Goal: Task Accomplishment & Management: Use online tool/utility

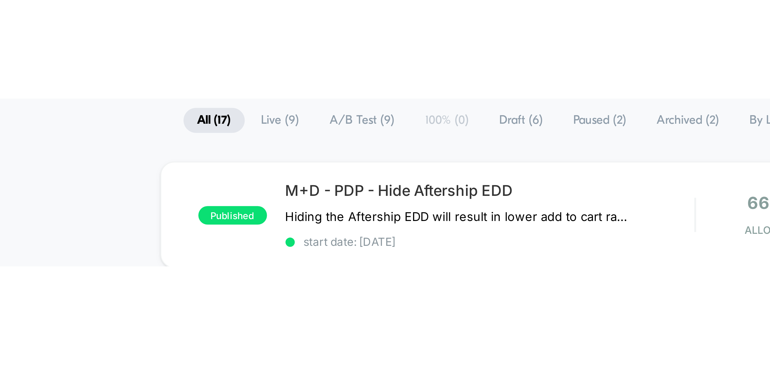
scroll to position [40, 0]
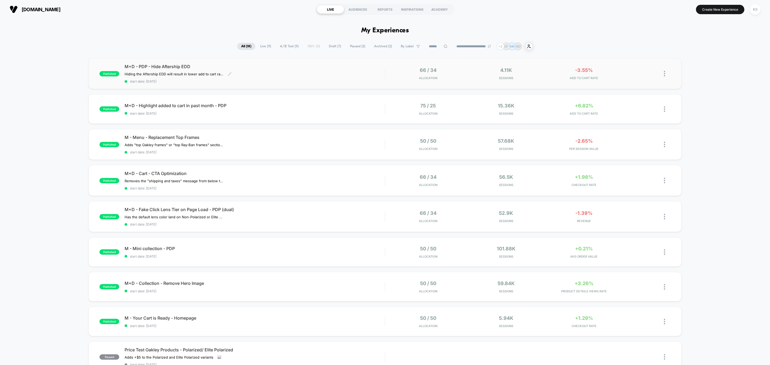
click at [312, 76] on div "M+D - PDP - Hide Aftership EDD Hiding the Aftership EDD will result in lower ad…" at bounding box center [255, 74] width 260 height 20
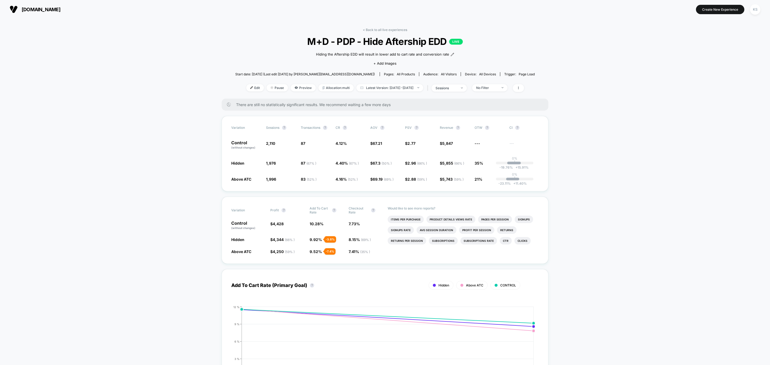
click at [379, 29] on link "< Back to all live experiences" at bounding box center [385, 30] width 44 height 4
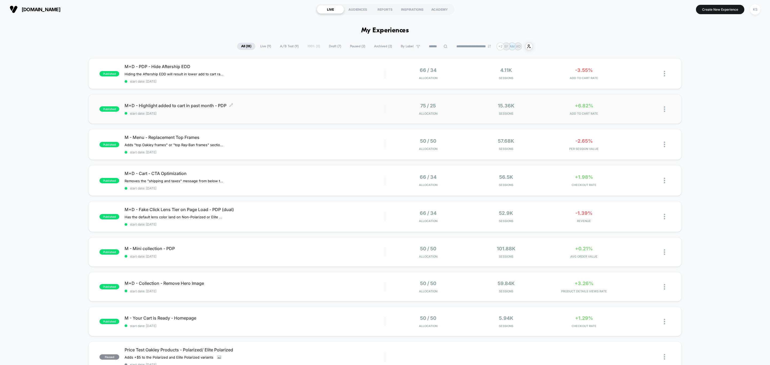
click at [323, 104] on span "M+D - Highlight added to cart in past month - PDP Click to edit experience deta…" at bounding box center [255, 105] width 260 height 5
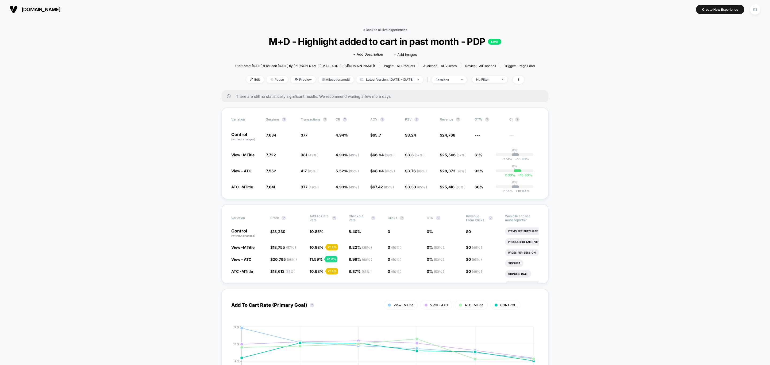
click at [391, 28] on link "< Back to all live experiences" at bounding box center [385, 30] width 44 height 4
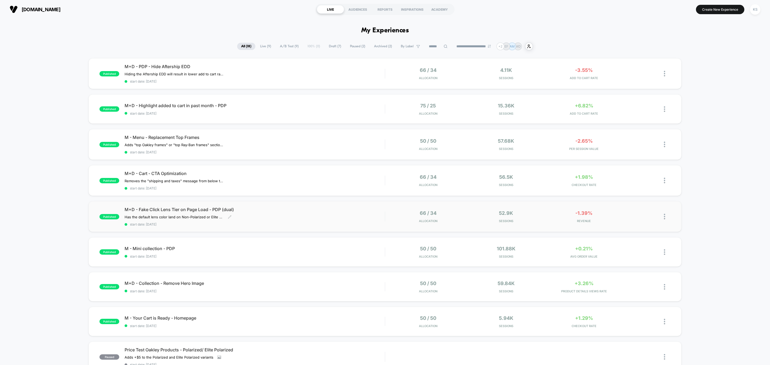
drag, startPoint x: 286, startPoint y: 252, endPoint x: 288, endPoint y: 205, distance: 46.6
click at [288, 205] on div "published M+D - PDP - Hide Aftership EDD Hiding the Aftership EDD will result i…" at bounding box center [385, 281] width 770 height 447
click at [229, 253] on div "M - Mini collection - PDP Click to edit experience details Click to edit experi…" at bounding box center [255, 252] width 260 height 13
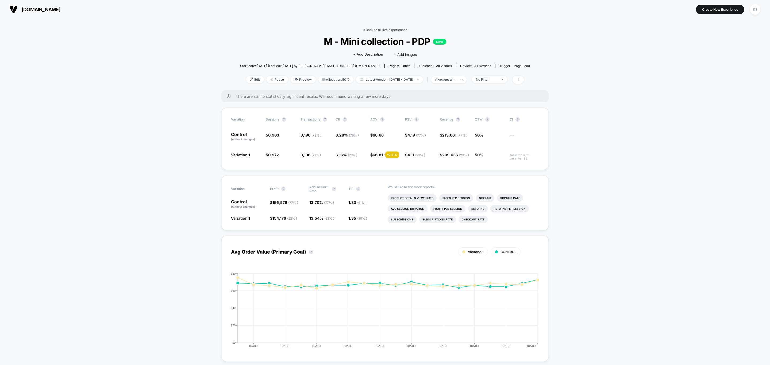
click at [398, 28] on link "< Back to all live experiences" at bounding box center [385, 30] width 44 height 4
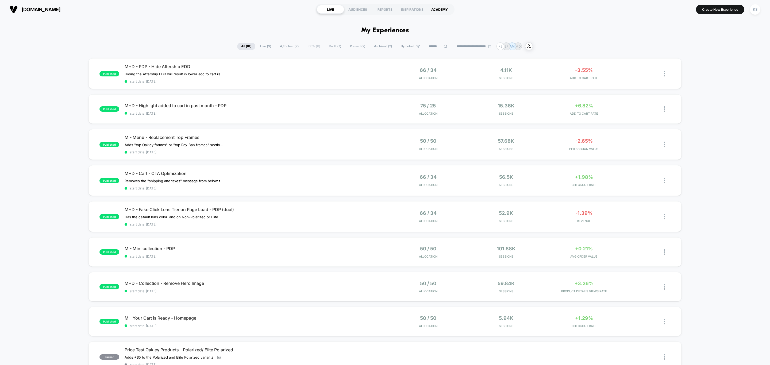
click at [439, 10] on div "ACADEMY" at bounding box center [439, 9] width 27 height 9
click at [265, 255] on span "start date: [DATE]" at bounding box center [255, 257] width 260 height 4
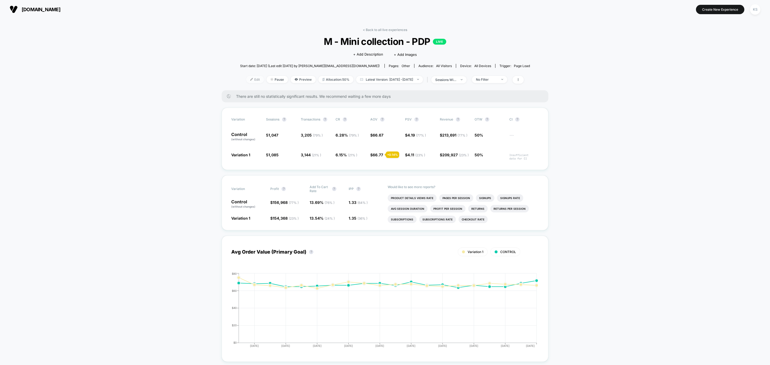
click at [254, 81] on span "Edit" at bounding box center [255, 79] width 18 height 7
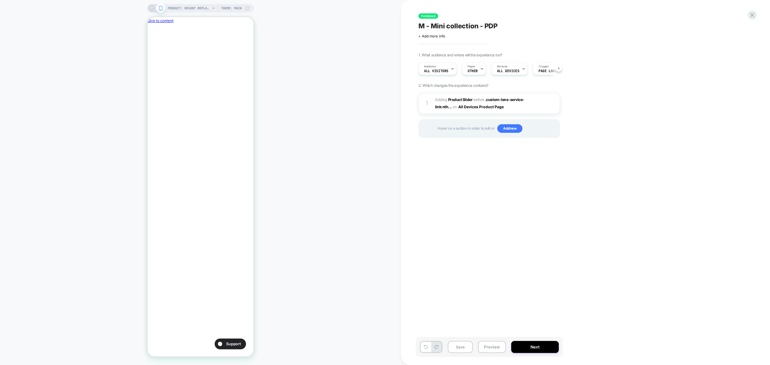
scroll to position [0, 0]
click at [556, 104] on div at bounding box center [555, 104] width 9 height 6
click at [530, 109] on span "#_loomi_addon_1757444391192 Adding Product Slider BEFORE .custom-lens-service-l…" at bounding box center [486, 103] width 102 height 14
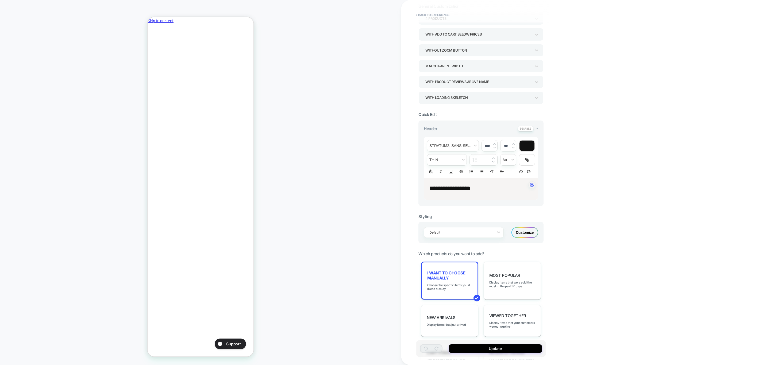
scroll to position [0, 0]
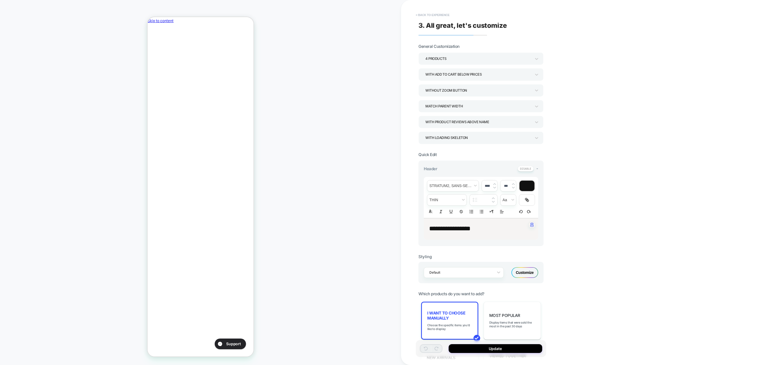
click at [448, 13] on button "< Back to experience" at bounding box center [432, 15] width 39 height 9
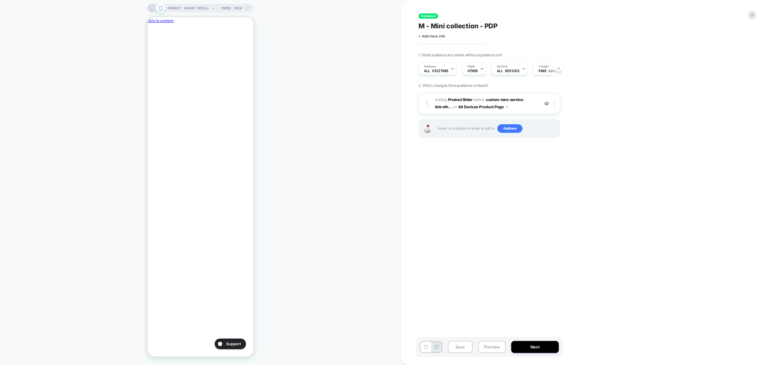
scroll to position [0, 0]
click at [557, 106] on div "1 #_loomi_addon_1757444391192 Adding Product Slider BEFORE .custom-lens-service…" at bounding box center [490, 103] width 142 height 21
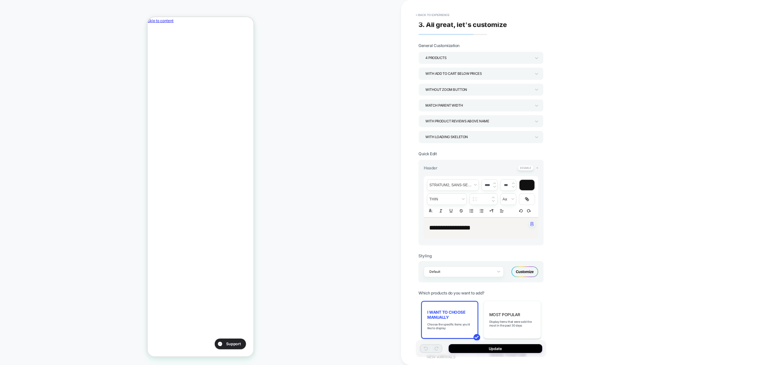
scroll to position [0, 0]
click at [535, 140] on icon at bounding box center [536, 137] width 5 height 5
click at [535, 140] on div at bounding box center [385, 182] width 770 height 365
click at [431, 17] on button "< Back to experience" at bounding box center [432, 15] width 39 height 9
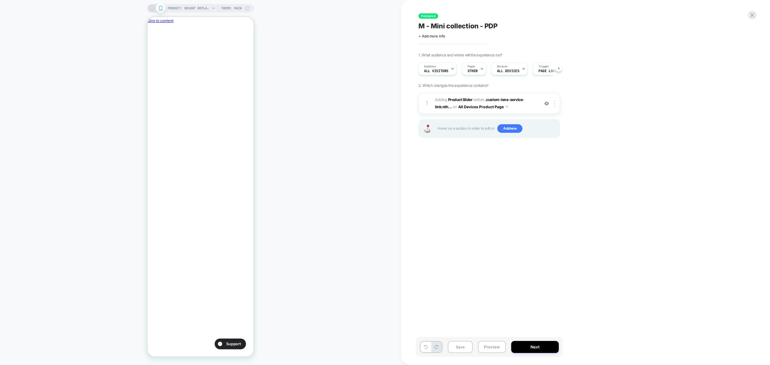
scroll to position [0, 0]
click at [150, 49] on icon "Close" at bounding box center [150, 49] width 0 height 0
click at [547, 104] on img at bounding box center [547, 103] width 5 height 5
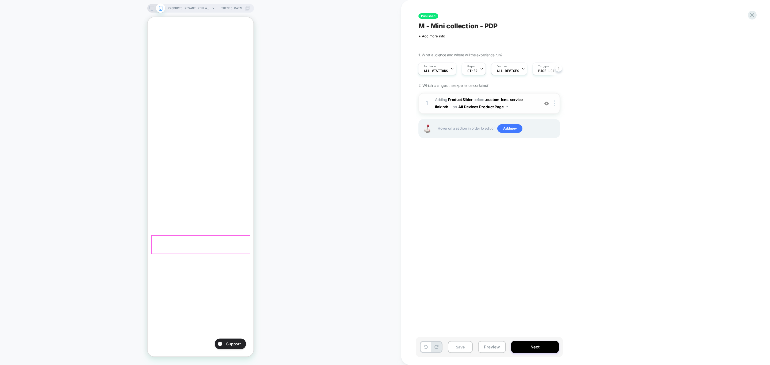
scroll to position [321, 0]
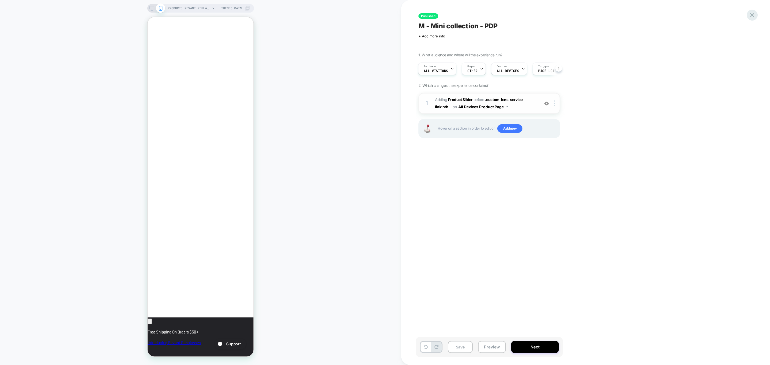
click at [751, 19] on div at bounding box center [752, 15] width 11 height 11
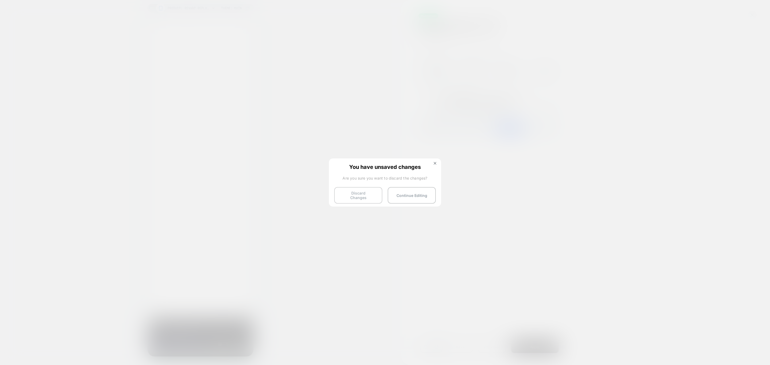
click at [363, 198] on button "Discard Changes" at bounding box center [358, 195] width 48 height 17
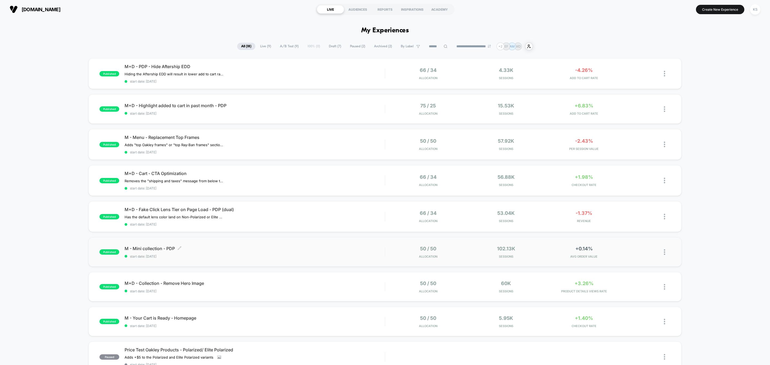
click at [259, 255] on span "start date: [DATE]" at bounding box center [255, 257] width 260 height 4
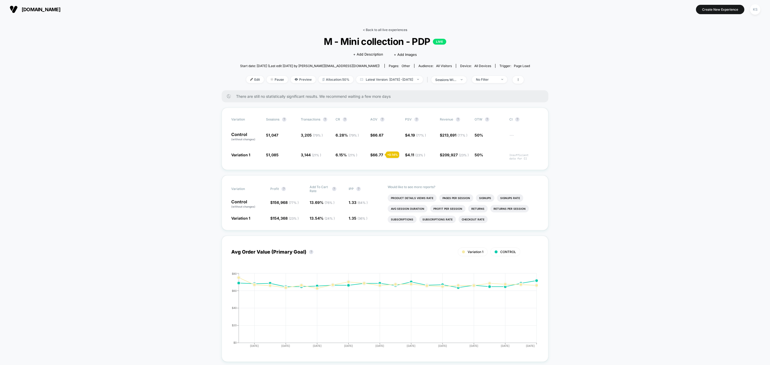
click at [377, 32] on link "< Back to all live experiences" at bounding box center [385, 30] width 44 height 4
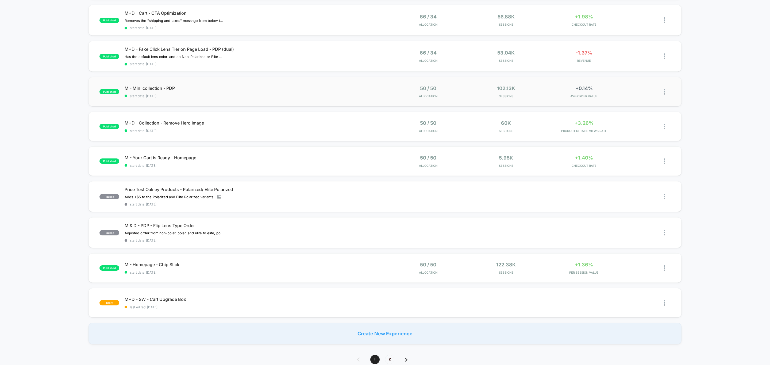
scroll to position [120, 0]
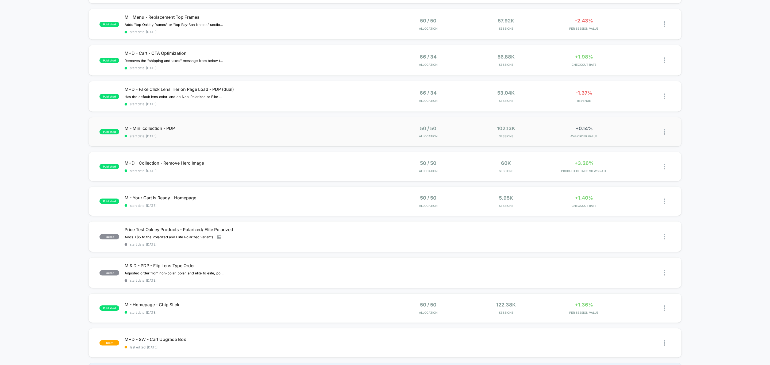
click at [664, 129] on img at bounding box center [664, 132] width 1 height 6
click at [629, 140] on div "Preview Link" at bounding box center [637, 137] width 48 height 12
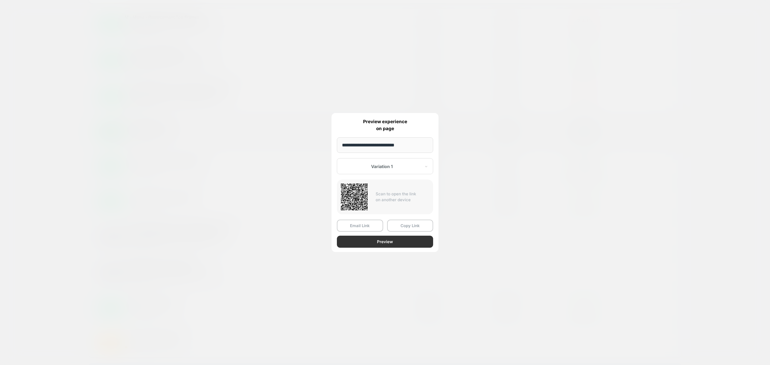
click at [401, 239] on button "Preview" at bounding box center [385, 242] width 96 height 12
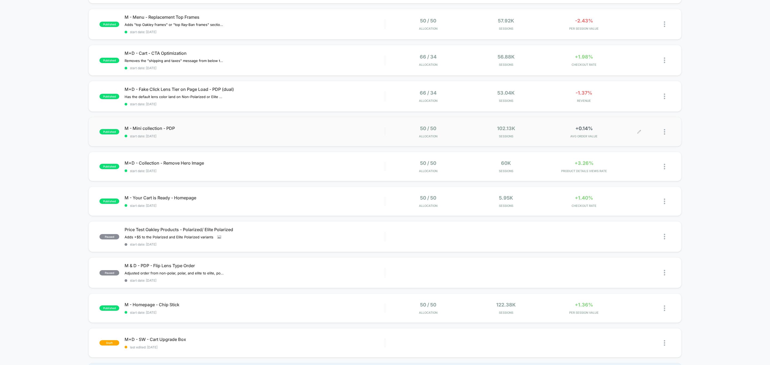
click at [664, 129] on img at bounding box center [664, 132] width 1 height 6
click at [647, 137] on div "Preview Link" at bounding box center [637, 137] width 48 height 12
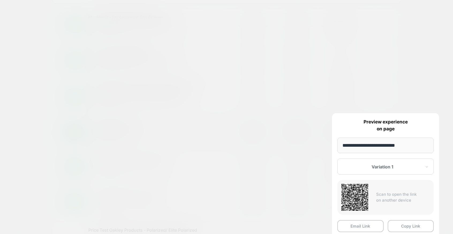
click at [418, 72] on div at bounding box center [226, 117] width 453 height 234
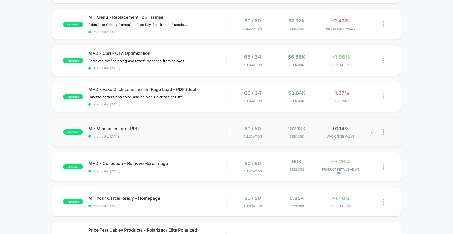
click at [385, 133] on div at bounding box center [386, 132] width 7 height 13
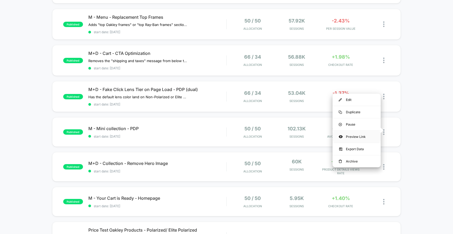
click at [362, 138] on div "Preview Link" at bounding box center [356, 137] width 48 height 12
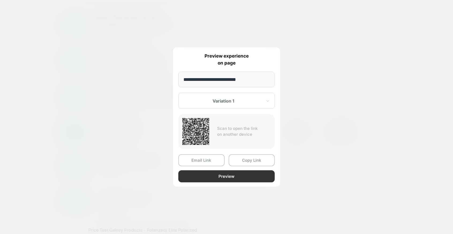
click at [208, 173] on button "Preview" at bounding box center [226, 176] width 96 height 12
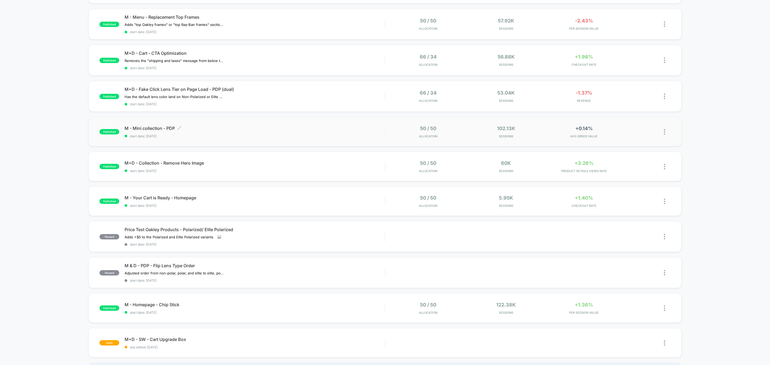
click at [278, 126] on span "M - Mini collection - PDP Click to edit experience details" at bounding box center [255, 128] width 260 height 5
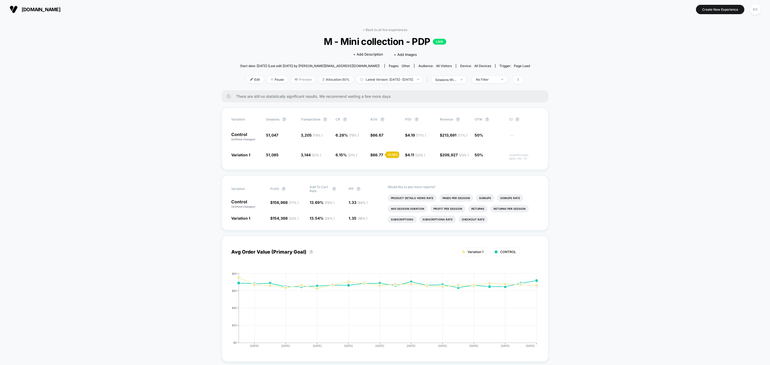
click at [294, 81] on span "Preview" at bounding box center [303, 79] width 25 height 7
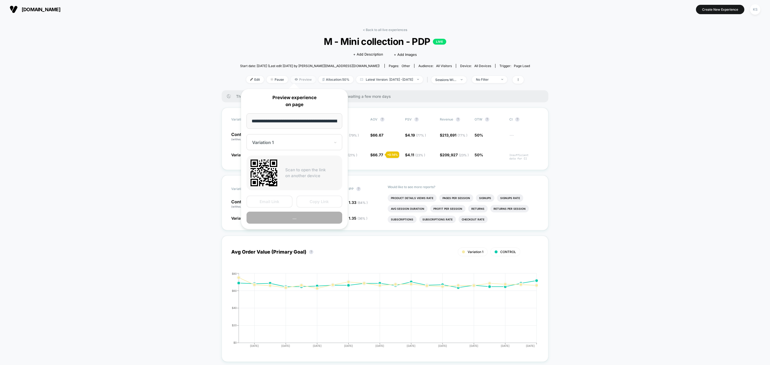
scroll to position [0, 76]
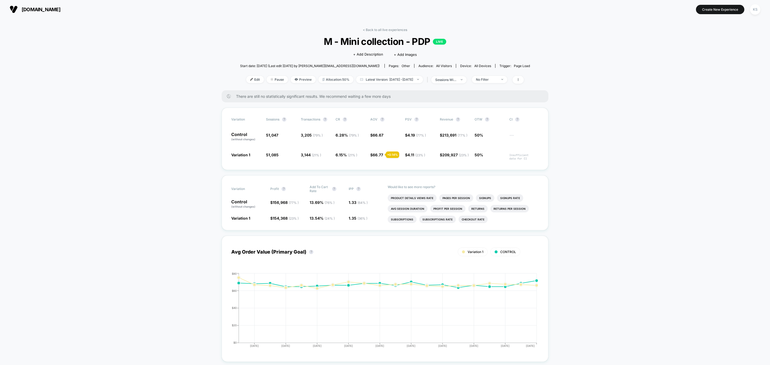
click at [373, 33] on div "< Back to all live experiences M - Mini collection - PDP LIVE Click to edit exp…" at bounding box center [385, 59] width 290 height 63
click at [375, 30] on link "< Back to all live experiences" at bounding box center [385, 30] width 44 height 4
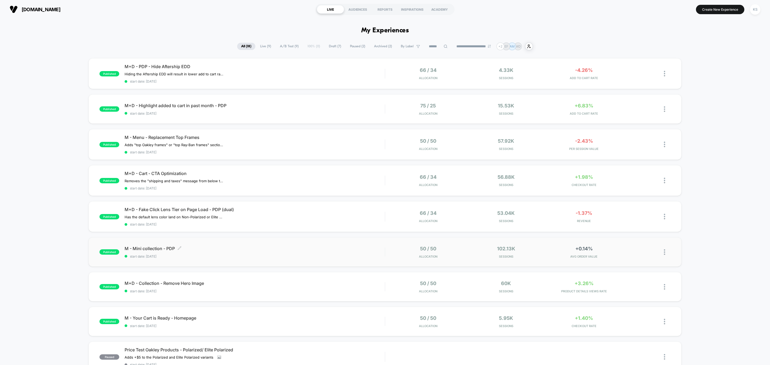
click at [338, 253] on div "M - Mini collection - PDP Click to edit experience details Click to edit experi…" at bounding box center [255, 252] width 260 height 13
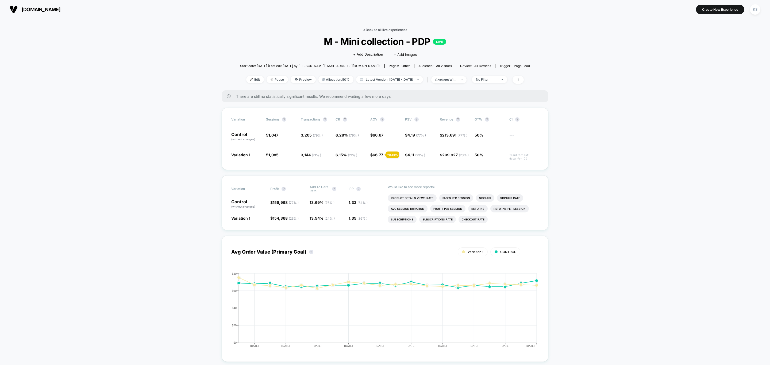
click at [388, 29] on link "< Back to all live experiences" at bounding box center [385, 30] width 44 height 4
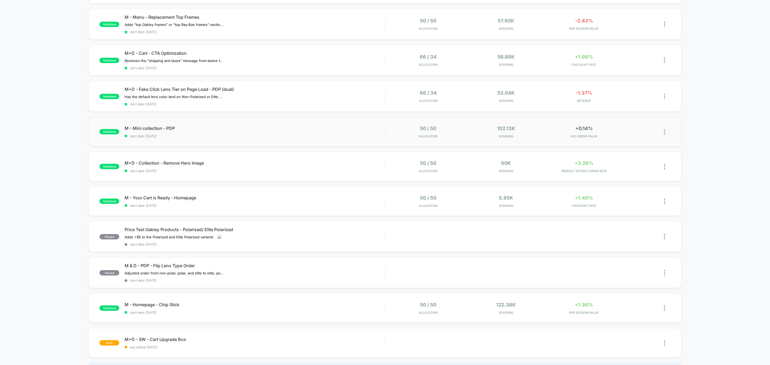
scroll to position [201, 0]
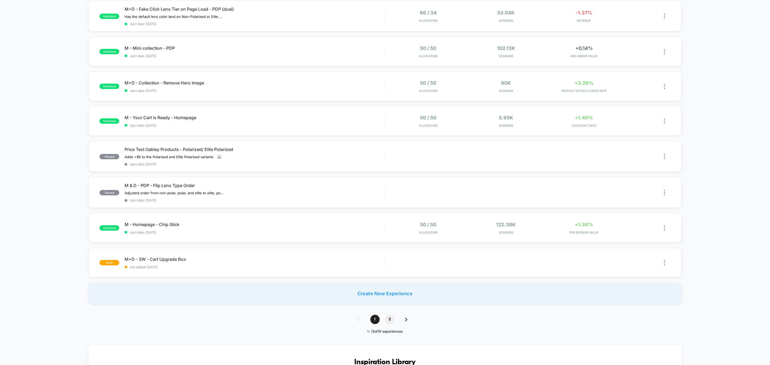
click at [393, 318] on span "2" at bounding box center [389, 319] width 9 height 9
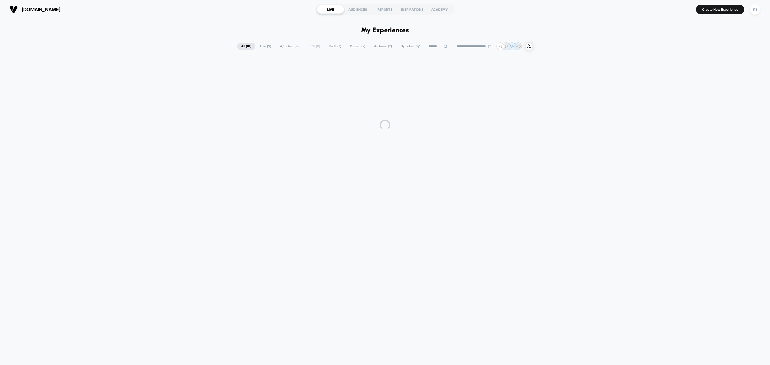
scroll to position [0, 0]
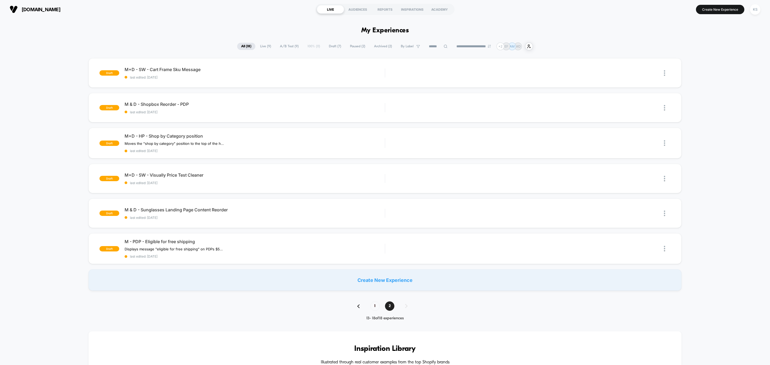
click at [244, 47] on span "All ( 18 )" at bounding box center [246, 46] width 18 height 7
click at [374, 306] on span "1" at bounding box center [374, 306] width 9 height 9
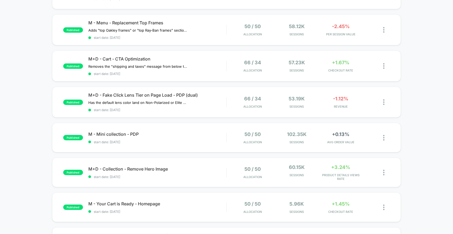
scroll to position [115, 0]
click at [181, 132] on span "M - Mini collection - PDP Click to edit experience details" at bounding box center [157, 133] width 138 height 5
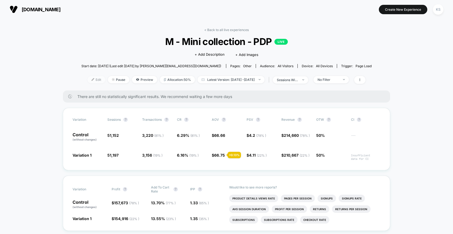
click at [89, 78] on span "Edit" at bounding box center [96, 79] width 18 height 7
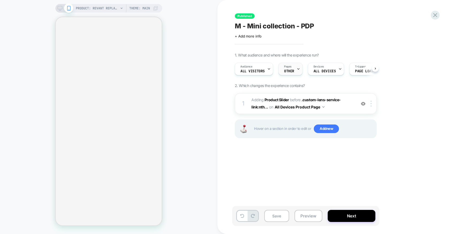
click at [291, 68] on div "Pages OTHER" at bounding box center [288, 69] width 21 height 12
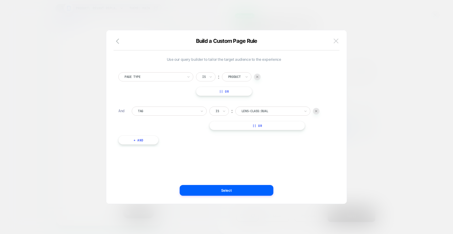
click at [337, 40] on img at bounding box center [335, 41] width 5 height 5
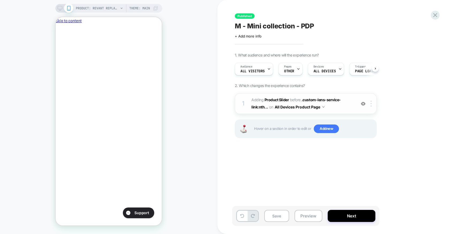
click at [345, 108] on span "#_loomi_addon_1757444391192 Adding Product Slider BEFORE .custom-lens-service-l…" at bounding box center [302, 103] width 102 height 14
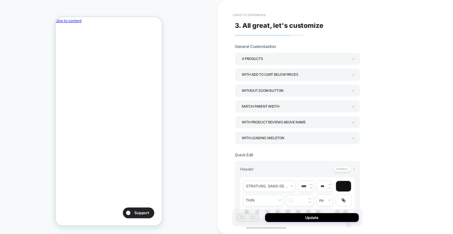
click at [255, 17] on button "< Back to experience" at bounding box center [248, 15] width 39 height 9
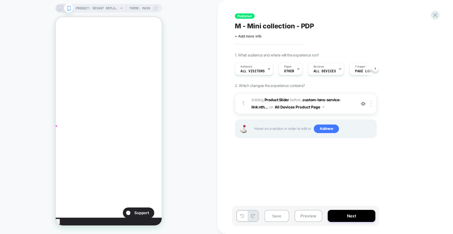
scroll to position [379, 0]
click at [431, 14] on icon at bounding box center [434, 15] width 7 height 7
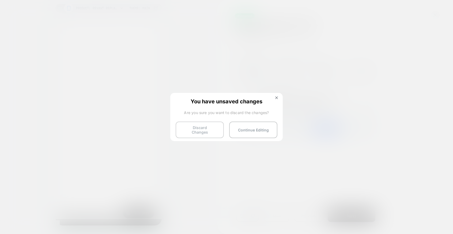
click at [208, 130] on button "Discard Changes" at bounding box center [199, 129] width 48 height 17
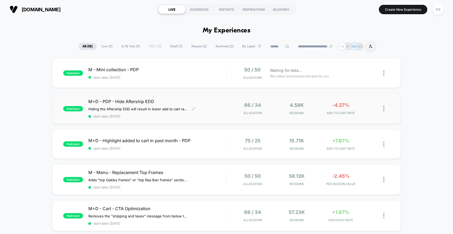
click at [207, 107] on div "M+D - PDP - Hide Aftership EDD Hiding the Aftership EDD will result in lower ad…" at bounding box center [157, 109] width 138 height 20
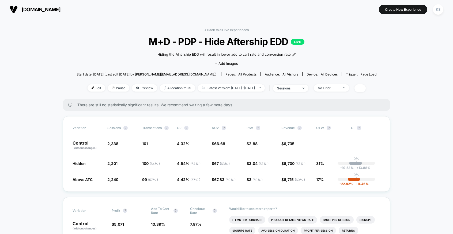
drag, startPoint x: 415, startPoint y: 127, endPoint x: 442, endPoint y: 127, distance: 27.3
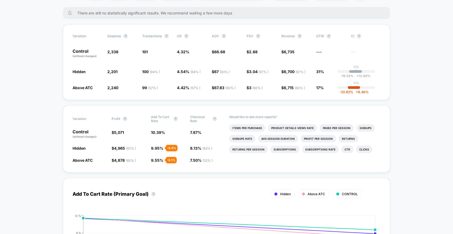
scroll to position [91, 0]
